Goal: Transaction & Acquisition: Obtain resource

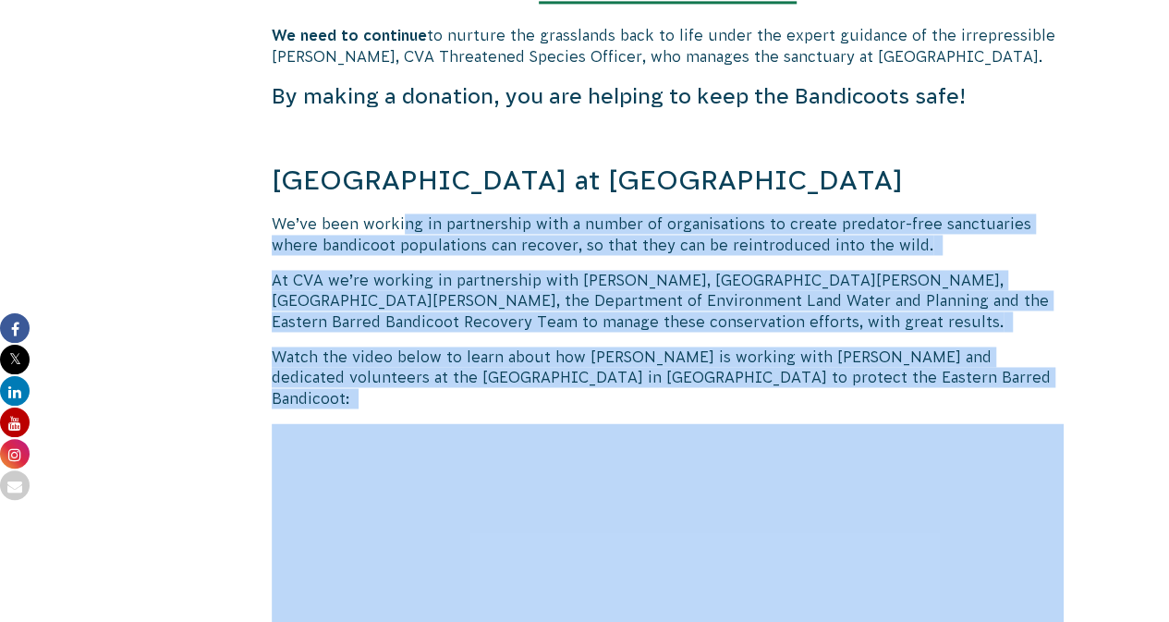
scroll to position [1387, 0]
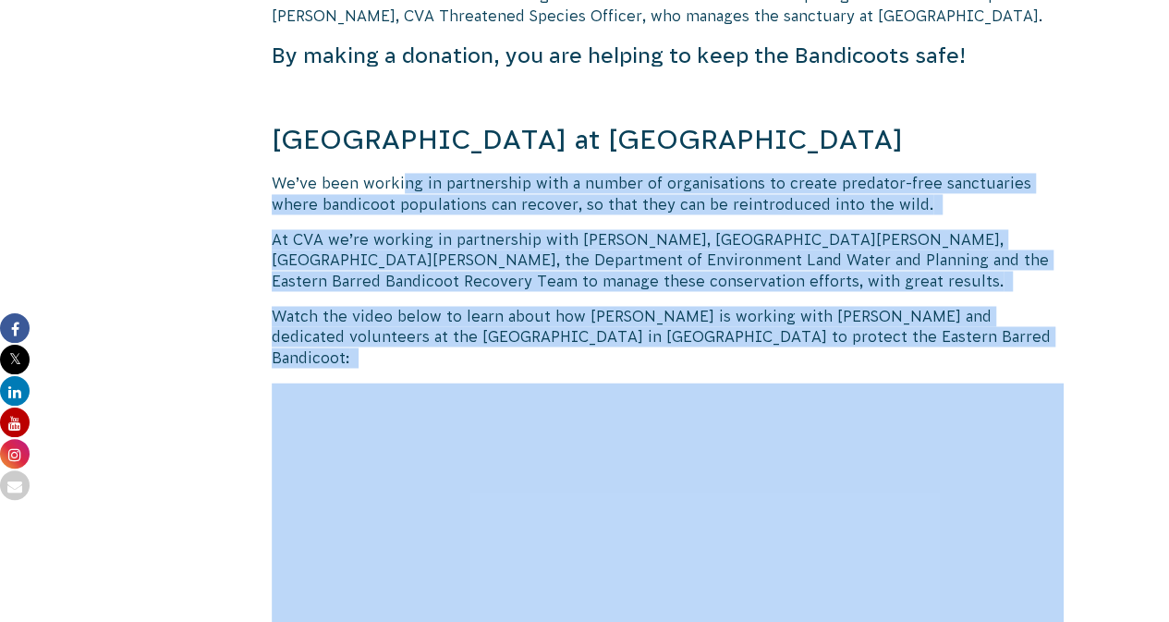
drag, startPoint x: 402, startPoint y: 374, endPoint x: 568, endPoint y: 469, distance: 190.5
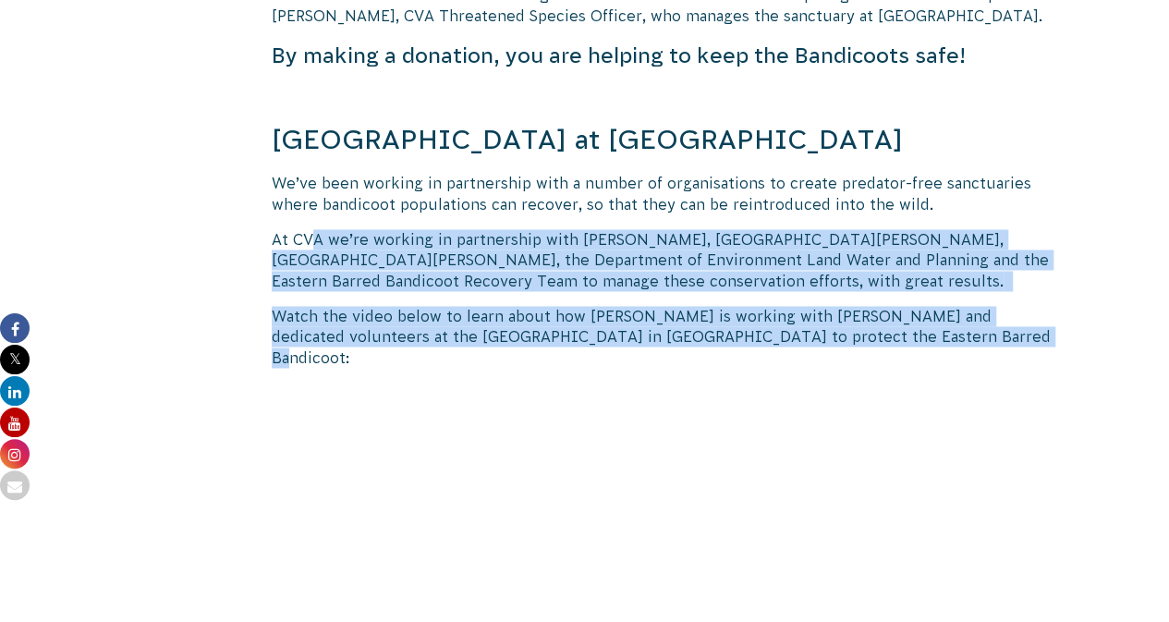
drag, startPoint x: 312, startPoint y: 232, endPoint x: 883, endPoint y: 347, distance: 581.8
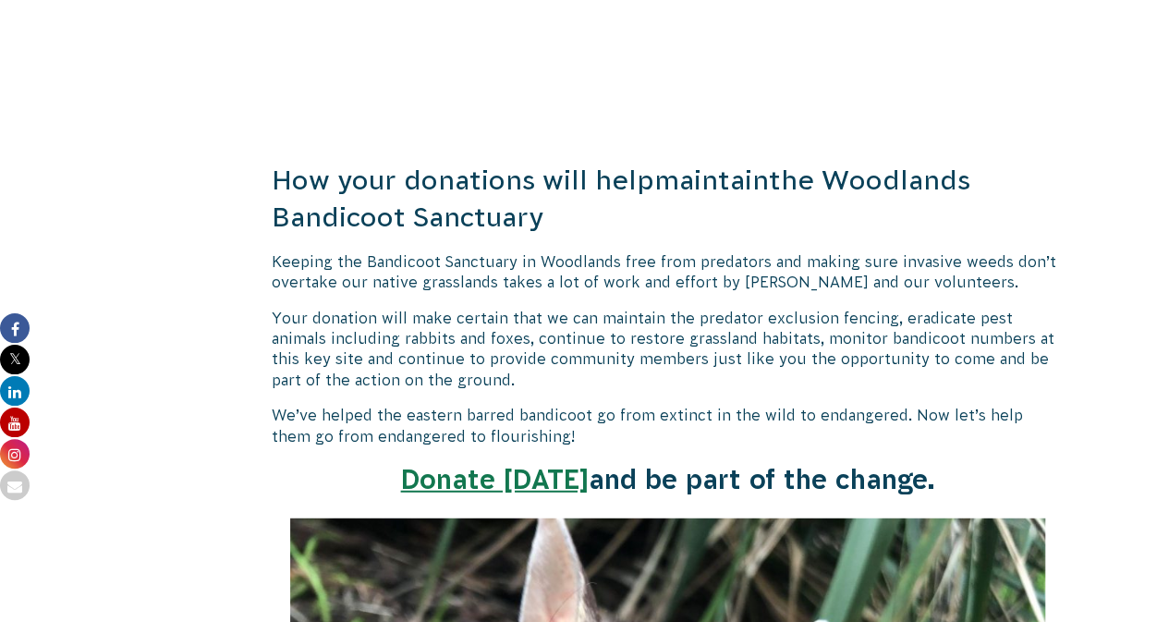
scroll to position [2219, 0]
click at [723, 252] on span "Keeping the Bandicoot Sanctuary in Woodlands free from predators and making sur…" at bounding box center [664, 270] width 785 height 37
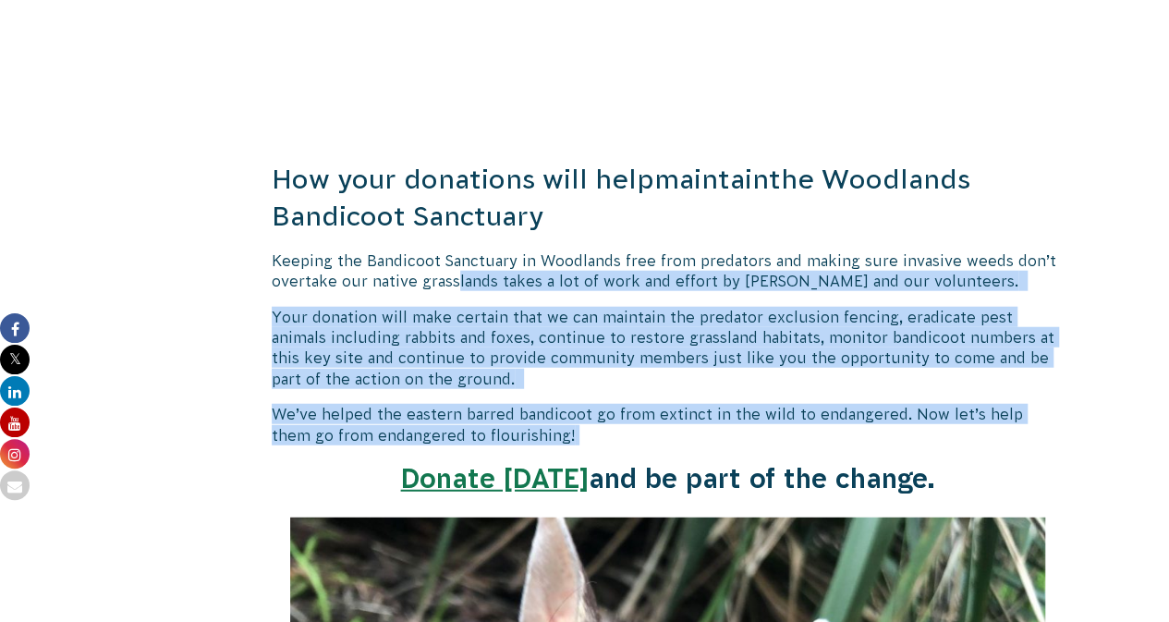
drag, startPoint x: 455, startPoint y: 253, endPoint x: 679, endPoint y: 415, distance: 276.1
click at [542, 307] on p "Your donation will make certain that we can maintain the predator exclusion fen…" at bounding box center [668, 348] width 793 height 83
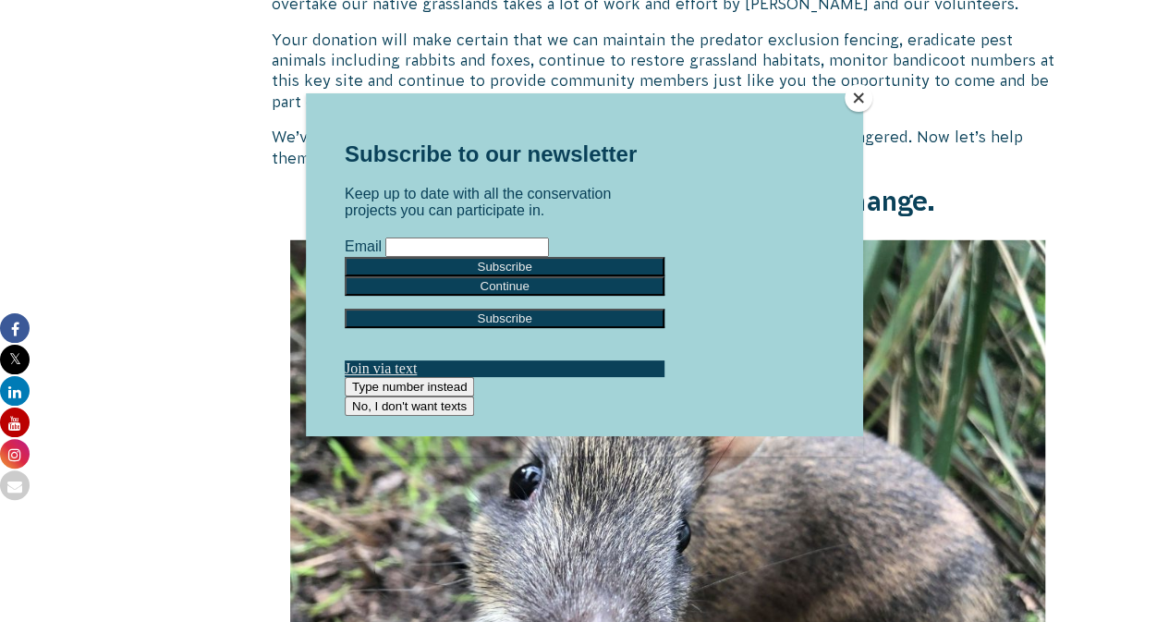
scroll to position [2496, 0]
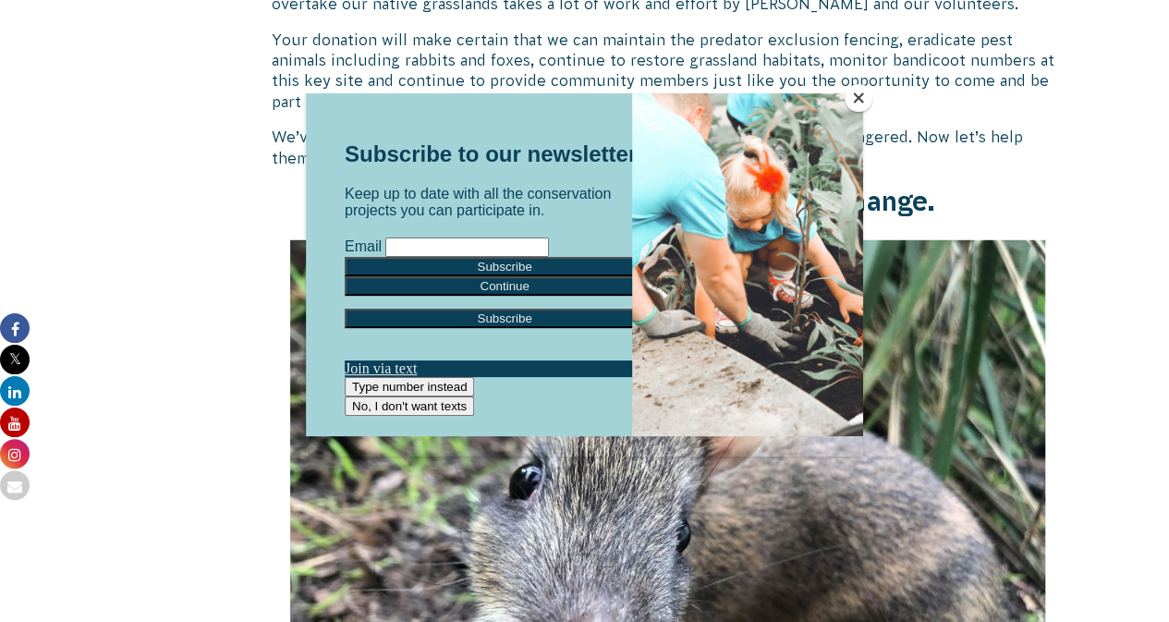
click at [856, 100] on button "Close" at bounding box center [859, 98] width 28 height 28
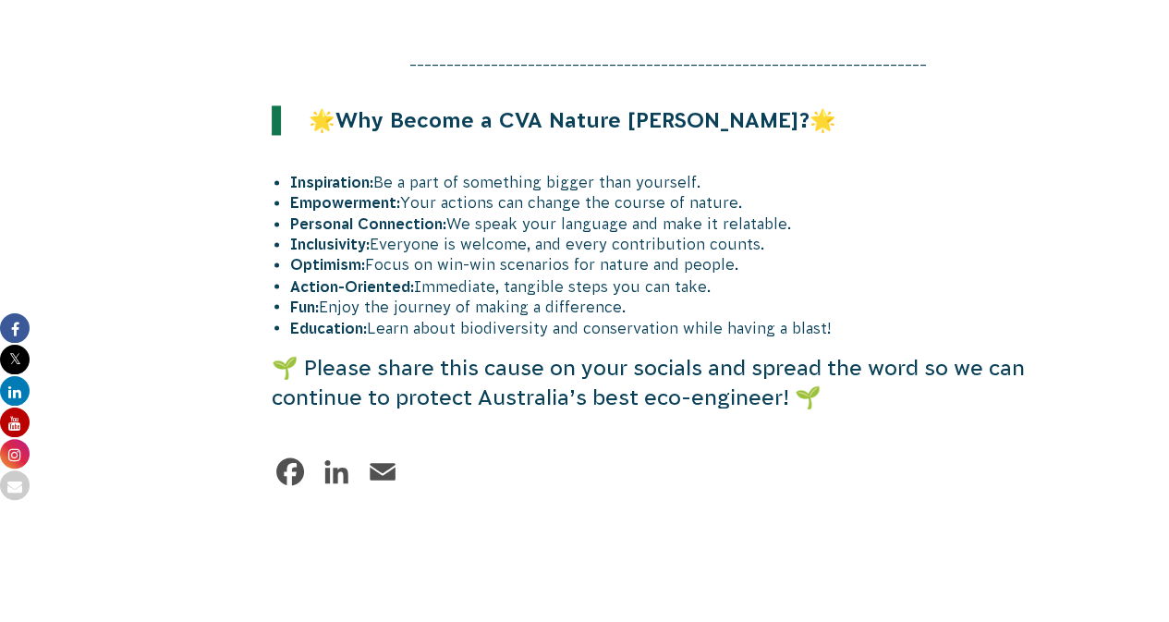
scroll to position [4992, 0]
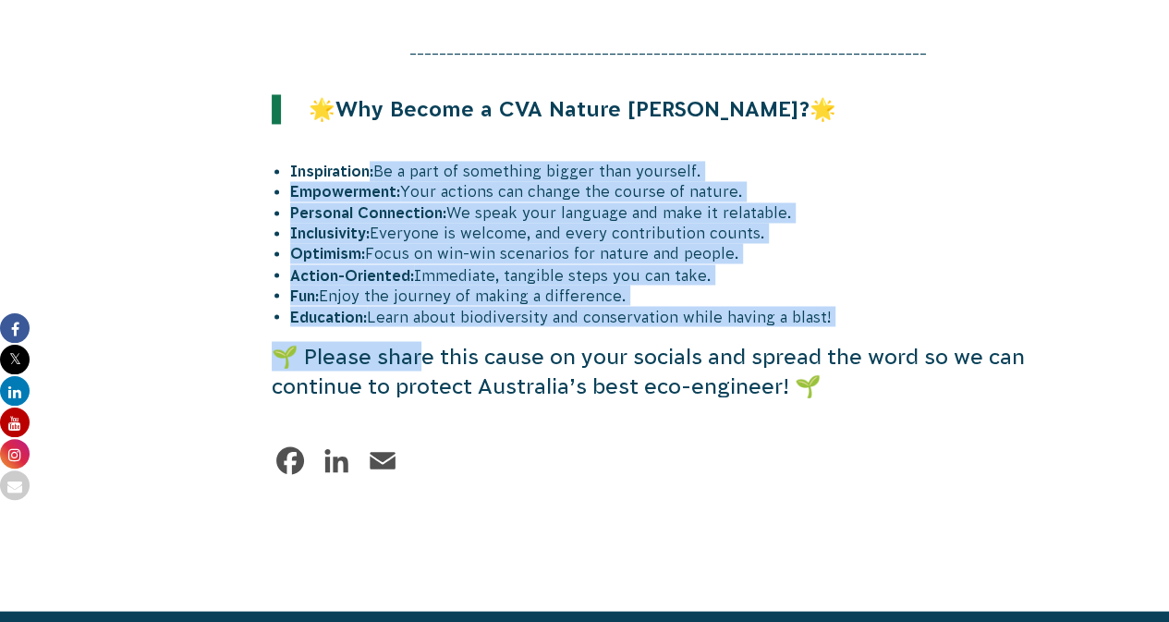
drag, startPoint x: 371, startPoint y: 143, endPoint x: 427, endPoint y: 331, distance: 196.0
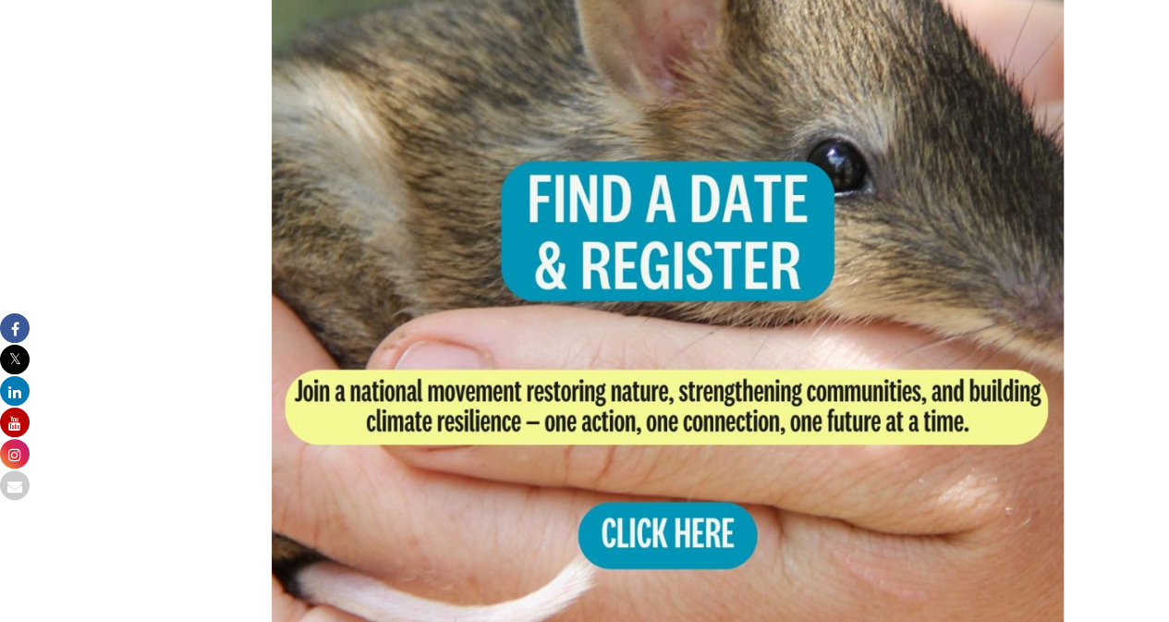
scroll to position [3698, 0]
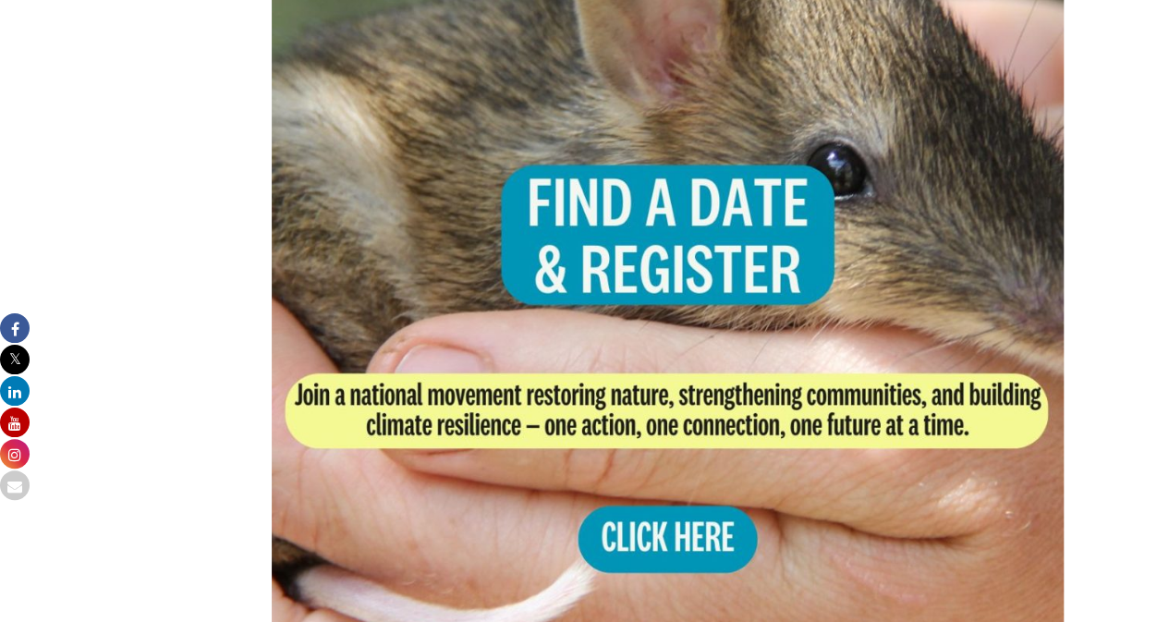
click at [660, 517] on img at bounding box center [668, 283] width 793 height 793
